Goal: Task Accomplishment & Management: Manage account settings

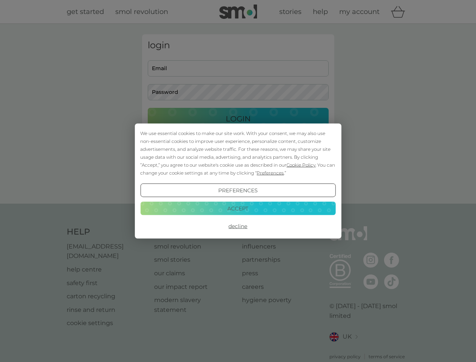
click at [301, 165] on span "Cookie Policy" at bounding box center [300, 165] width 29 height 6
click at [269, 173] on div "login Email Password Login ● ● ● ● ● ● ● ● ● ● ● ● ● ● ● ● ● ● ● ● ● ● ● ● ● ● …" at bounding box center [238, 113] width 192 height 159
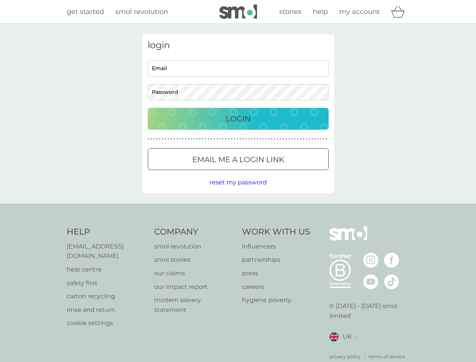
click at [238, 190] on div "login Email Password Login ● ● ● ● ● ● ● ● ● ● ● ● ● ● ● ● ● ● ● ● ● ● ● ● ● ● …" at bounding box center [238, 113] width 192 height 159
click at [238, 226] on div "Help [EMAIL_ADDRESS][DOMAIN_NAME] help centre safety first carton recycling rin…" at bounding box center [238, 293] width 343 height 134
click at [238, 208] on div "Help [EMAIL_ADDRESS][DOMAIN_NAME] help centre safety first carton recycling rin…" at bounding box center [238, 292] width 476 height 179
